Goal: Task Accomplishment & Management: Manage account settings

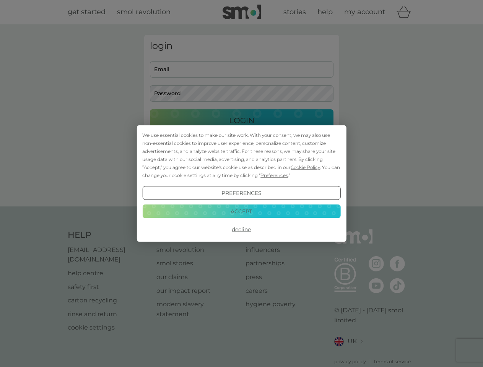
click at [306, 167] on span "Cookie Policy" at bounding box center [305, 168] width 29 height 6
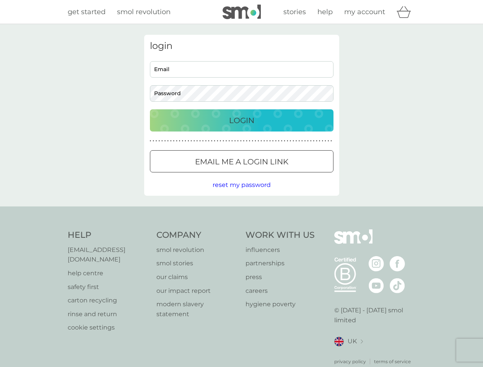
click at [274, 175] on div "login Email Password Login ● ● ● ● ● ● ● ● ● ● ● ● ● ● ● ● ● ● ● ● ● ● ● ● ● ● …" at bounding box center [241, 115] width 195 height 161
click at [241, 193] on div "login Email Password Login ● ● ● ● ● ● ● ● ● ● ● ● ● ● ● ● ● ● ● ● ● ● ● ● ● ● …" at bounding box center [241, 115] width 195 height 161
click at [241, 230] on div "Help [EMAIL_ADDRESS][DOMAIN_NAME] help centre safety first carton recycling rin…" at bounding box center [242, 298] width 348 height 136
click at [241, 211] on div "Help [EMAIL_ADDRESS][DOMAIN_NAME] help centre safety first carton recycling rin…" at bounding box center [241, 298] width 483 height 182
